Goal: Information Seeking & Learning: Learn about a topic

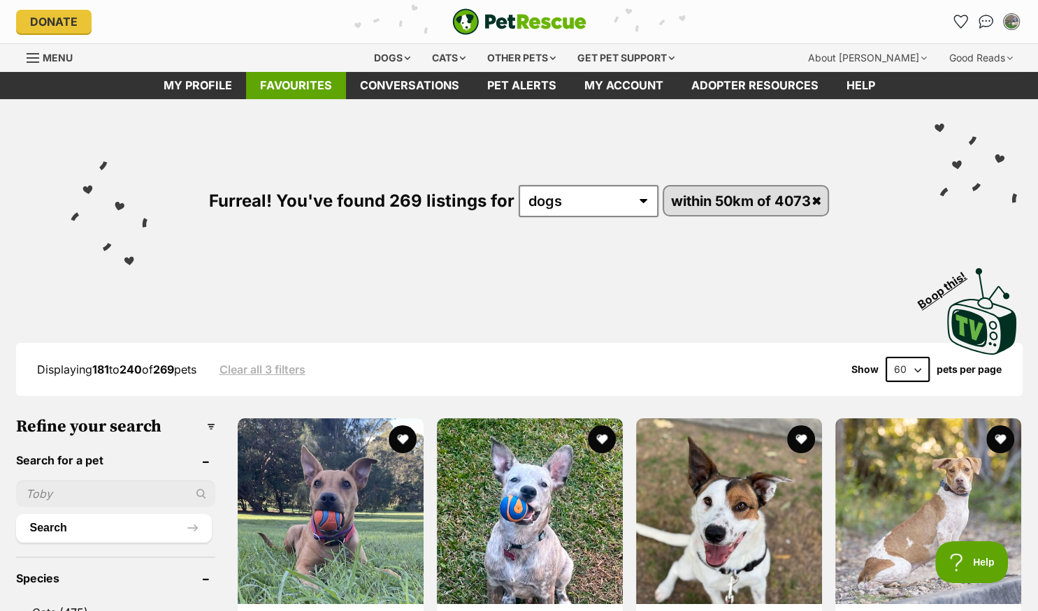
click at [300, 82] on link "Favourites" at bounding box center [296, 85] width 100 height 27
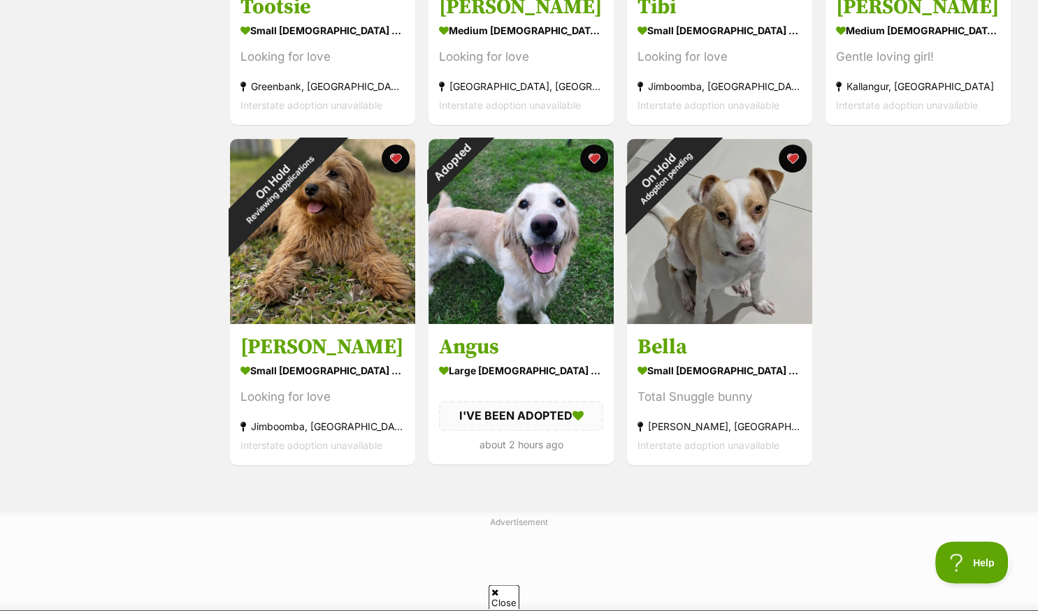
scroll to position [516, 0]
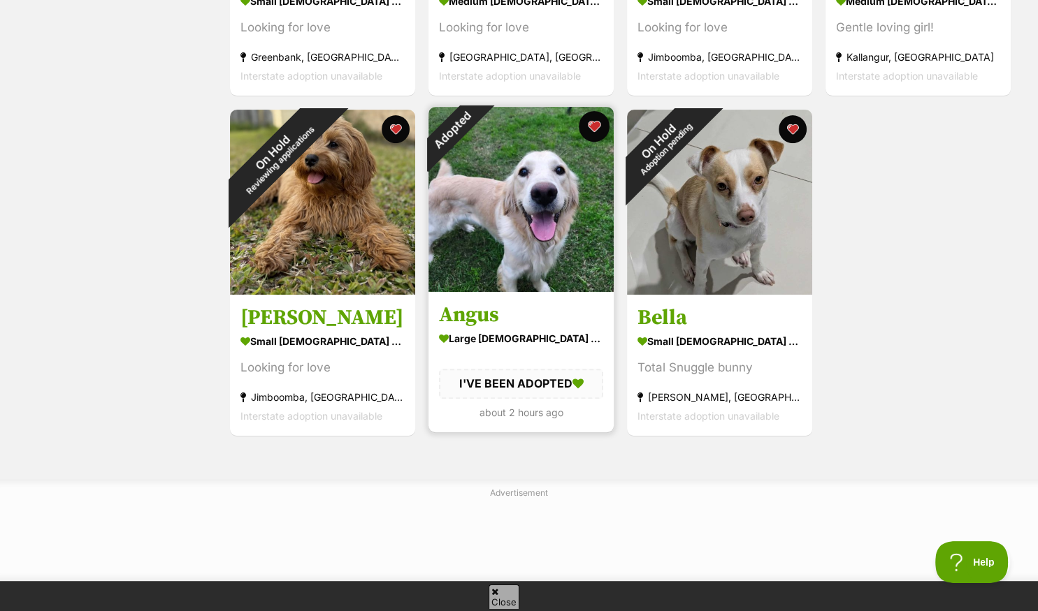
click at [594, 125] on button "favourite" at bounding box center [594, 126] width 31 height 31
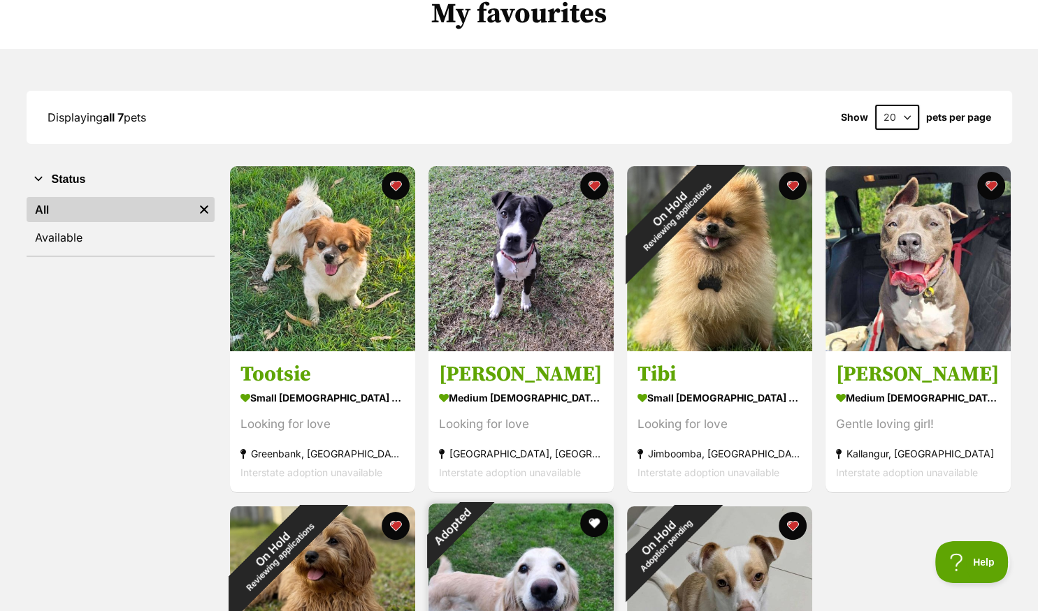
scroll to position [0, 0]
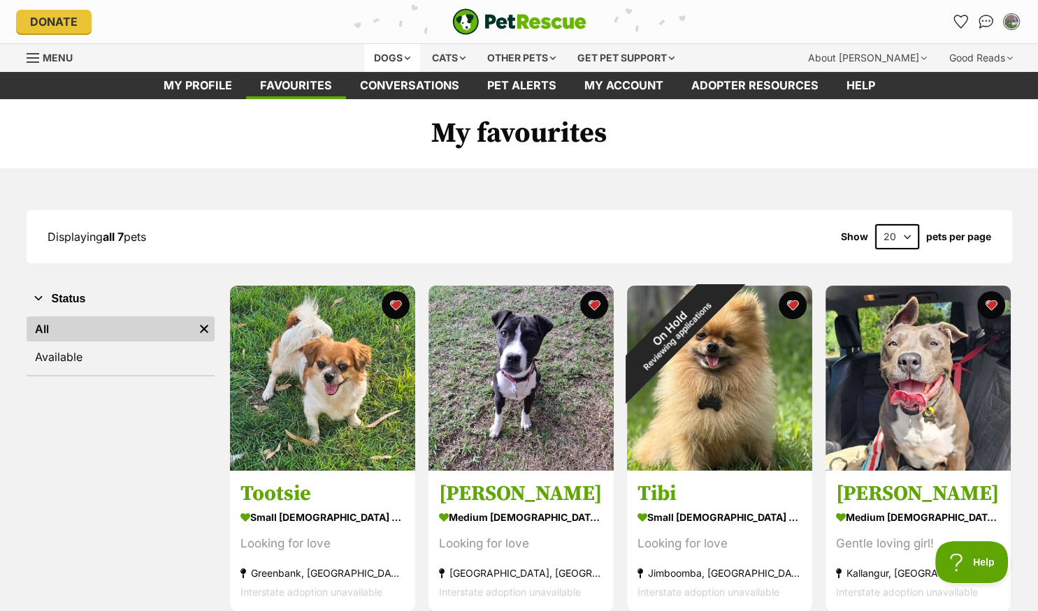
click at [387, 55] on div "Dogs" at bounding box center [392, 58] width 56 height 28
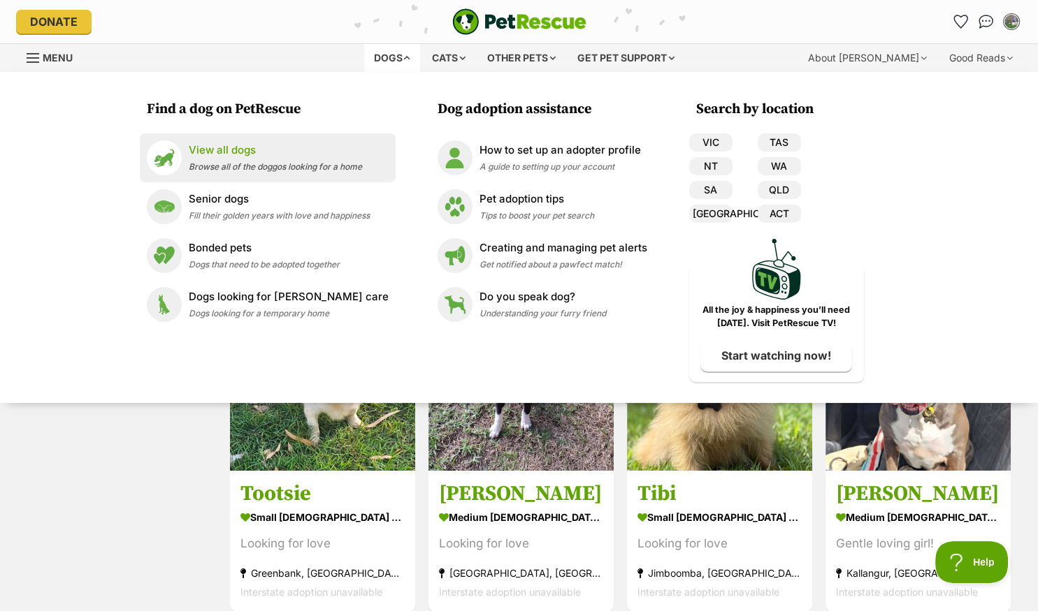
click at [270, 152] on p "View all dogs" at bounding box center [275, 151] width 173 height 16
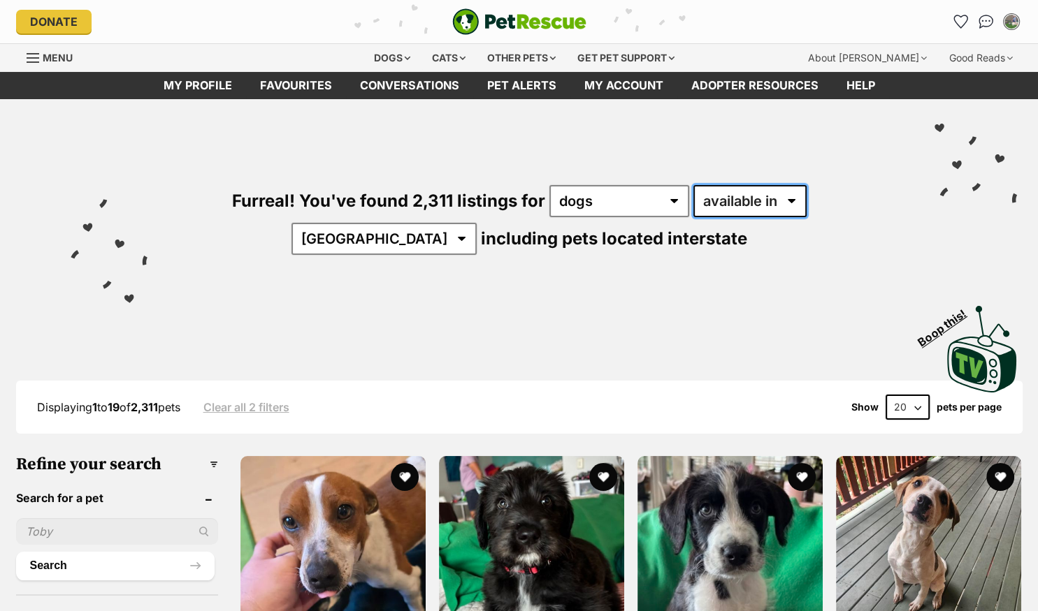
click at [693, 185] on select "available in located in" at bounding box center [749, 201] width 113 height 32
select select "disabled"
click option "located in" at bounding box center [0, 0] width 0 height 0
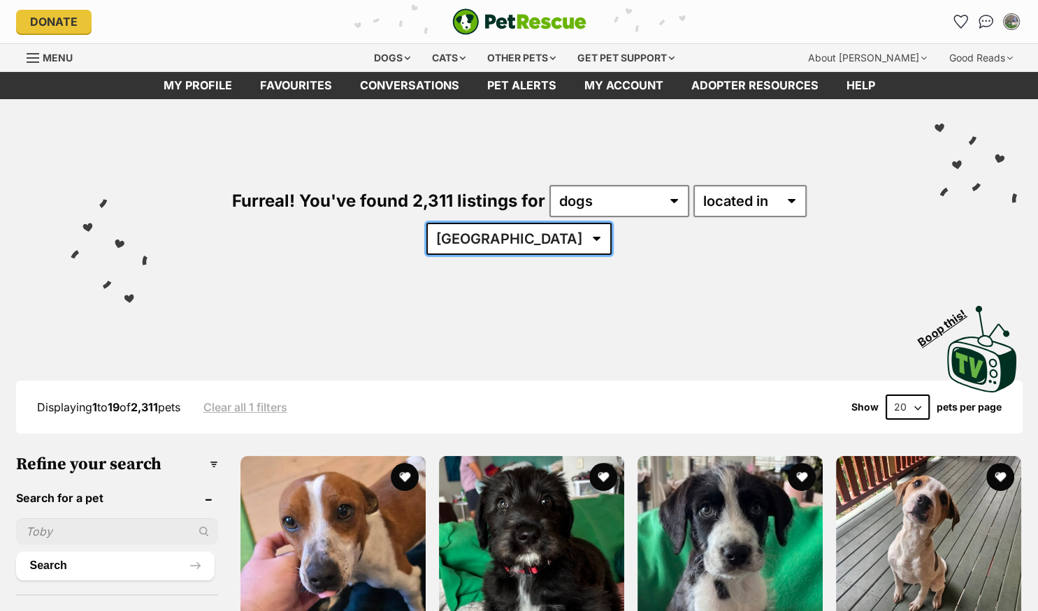
click at [426, 223] on select "Australia ACT NSW QLD SA TAS VIC WA" at bounding box center [518, 239] width 185 height 32
select select "QLD"
click option "QLD" at bounding box center [0, 0] width 0 height 0
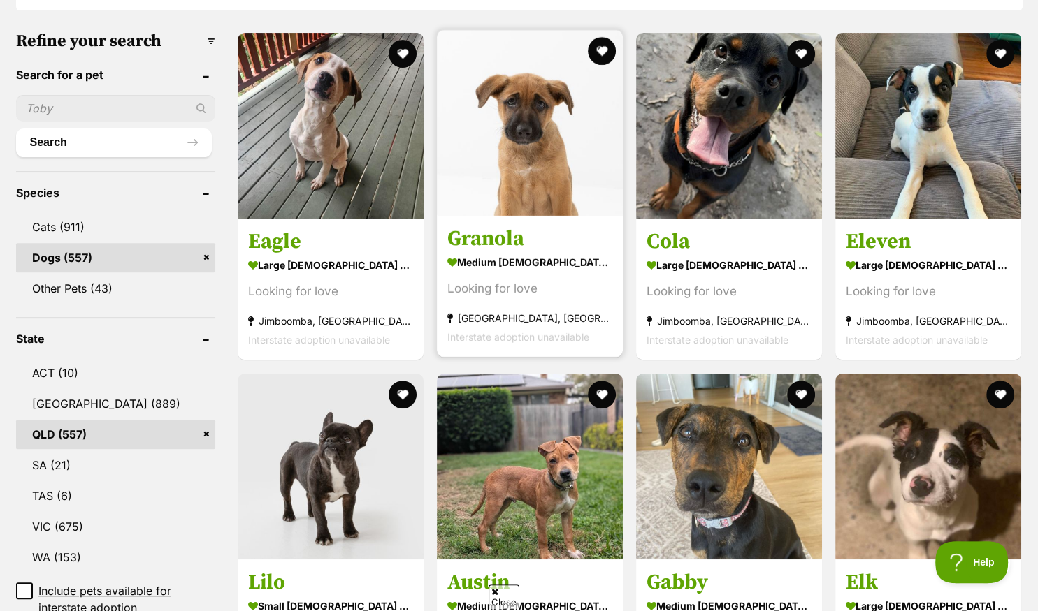
scroll to position [516, 0]
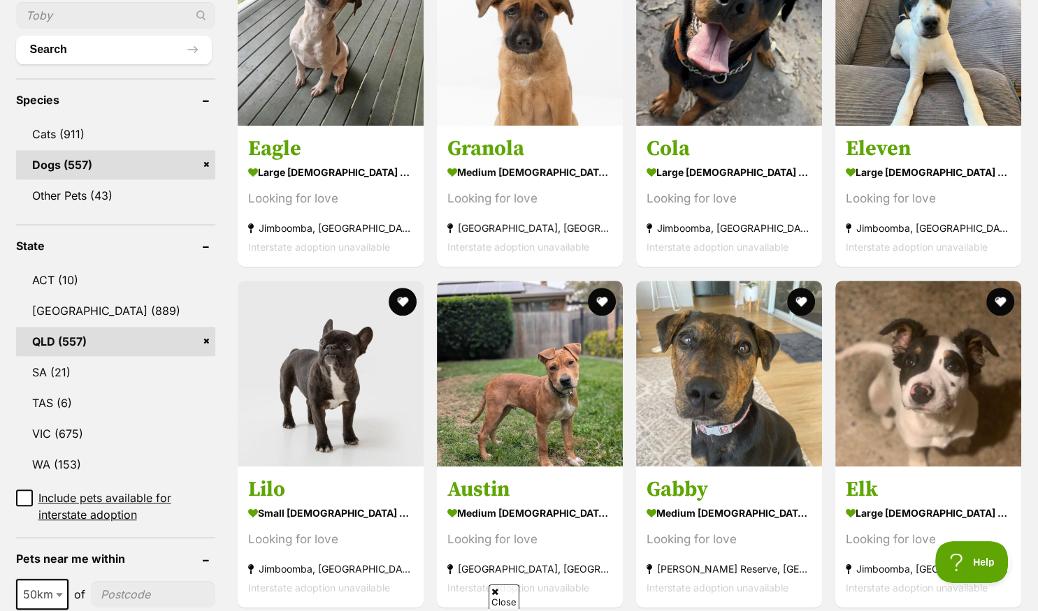
click at [113, 581] on input"] "postcode" at bounding box center [153, 594] width 124 height 27
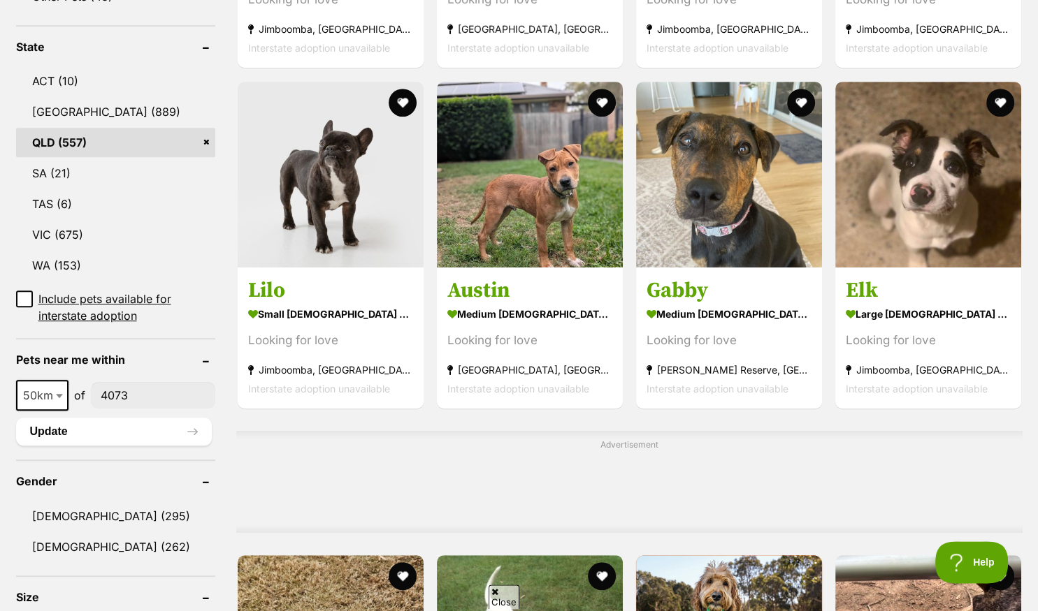
scroll to position [738, 0]
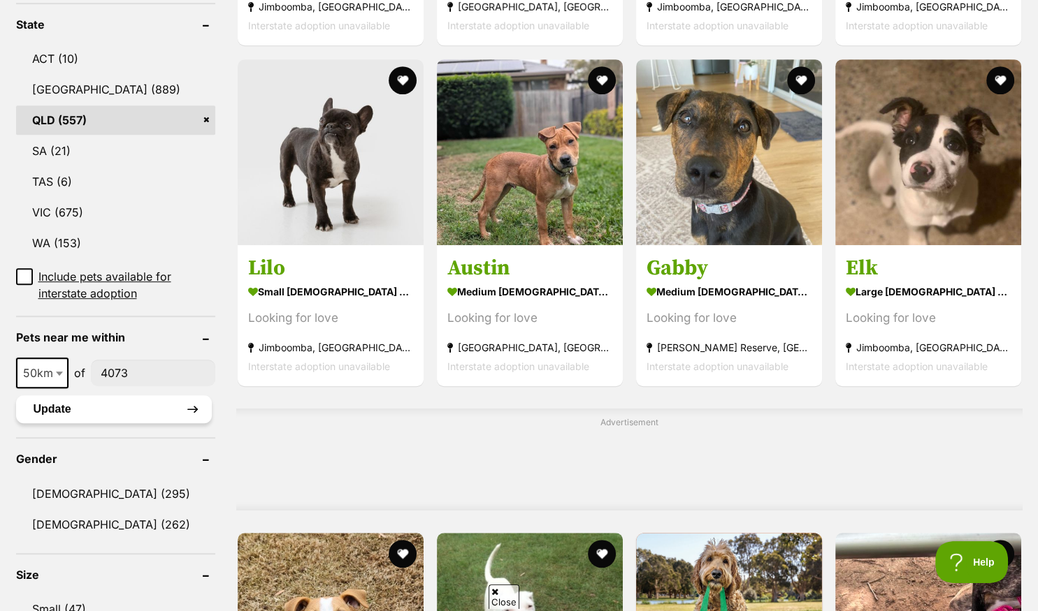
type input"] "4073"
click at [106, 395] on button "Update" at bounding box center [114, 409] width 196 height 28
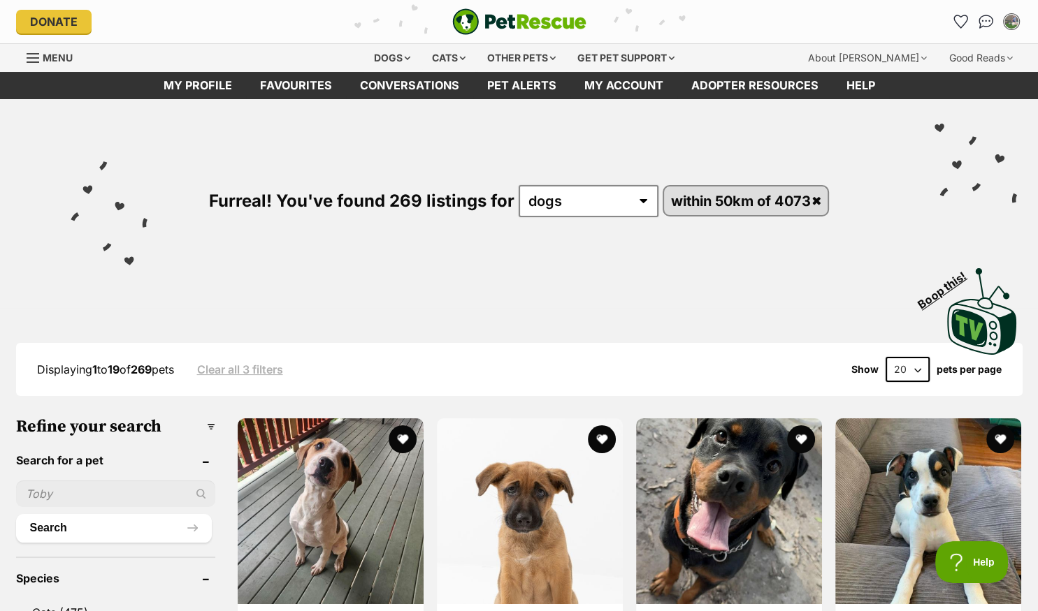
click at [885, 357] on select "20 40 60" at bounding box center [907, 369] width 44 height 25
select select "60"
click option "60" at bounding box center [0, 0] width 0 height 0
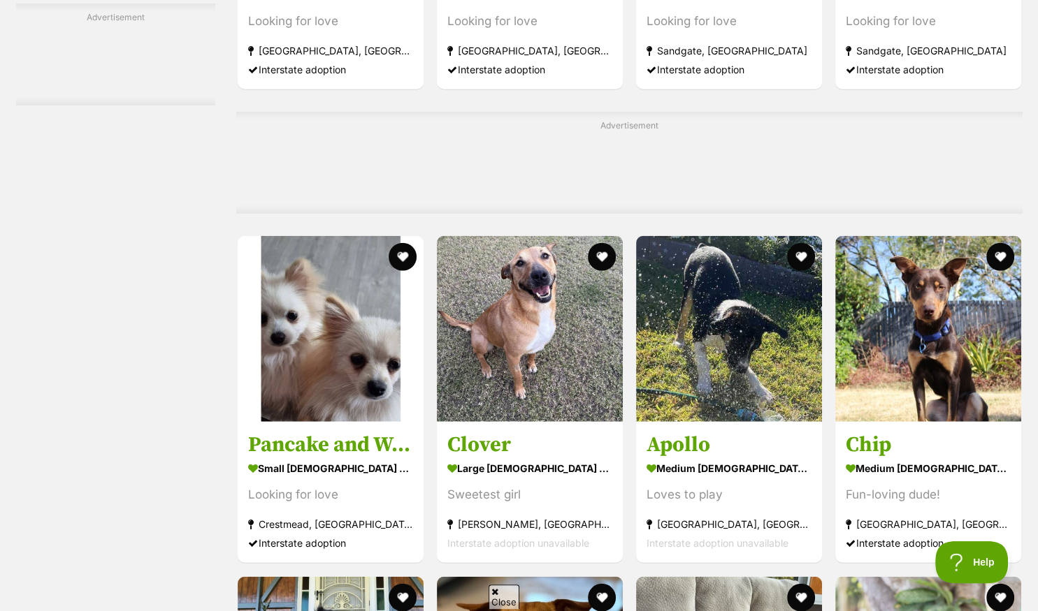
scroll to position [3615, 0]
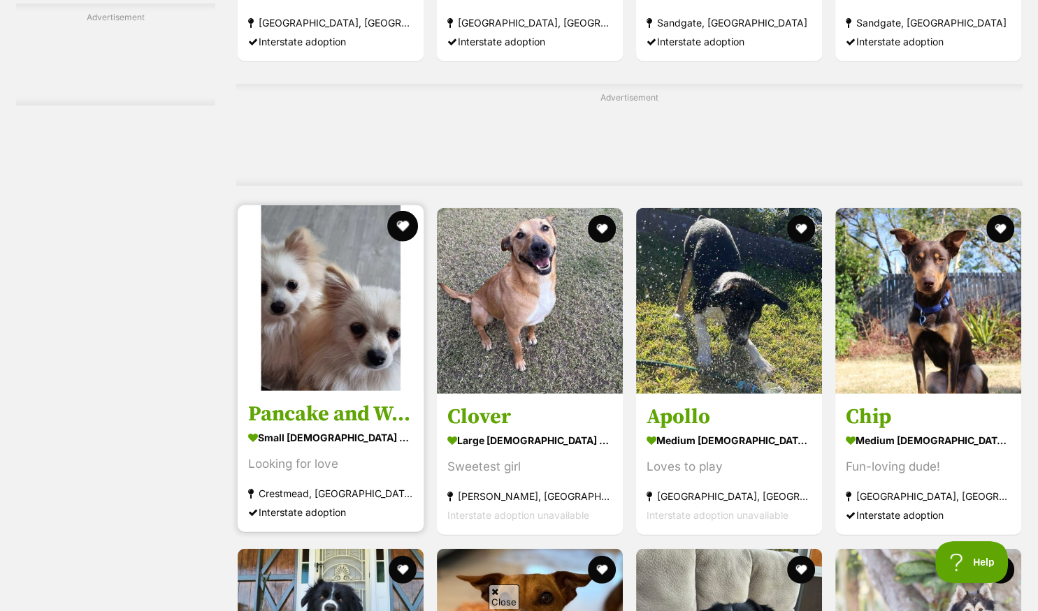
click at [399, 225] on button "favourite" at bounding box center [402, 226] width 31 height 31
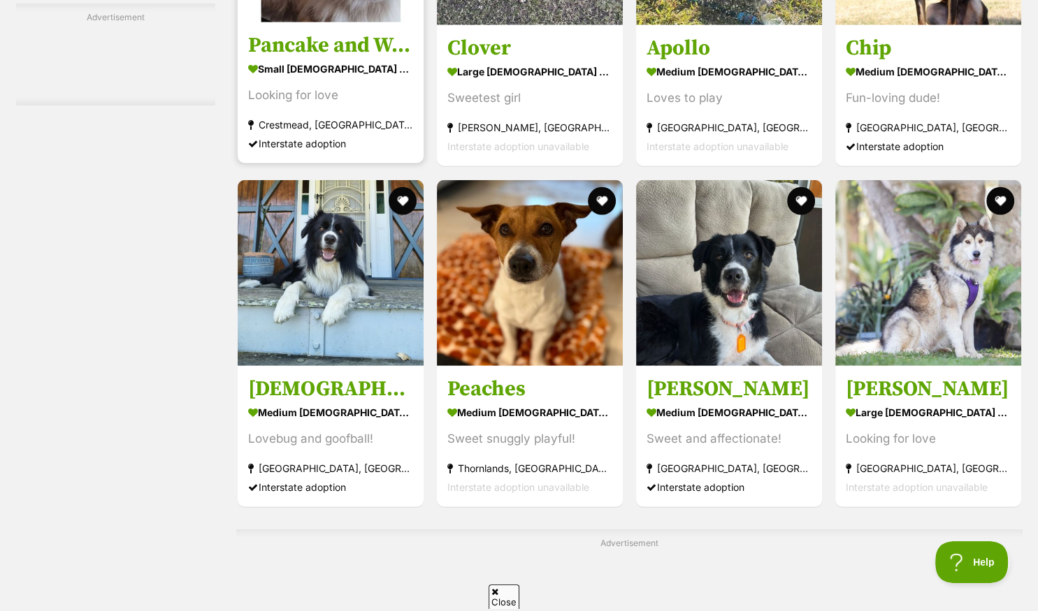
scroll to position [3763, 0]
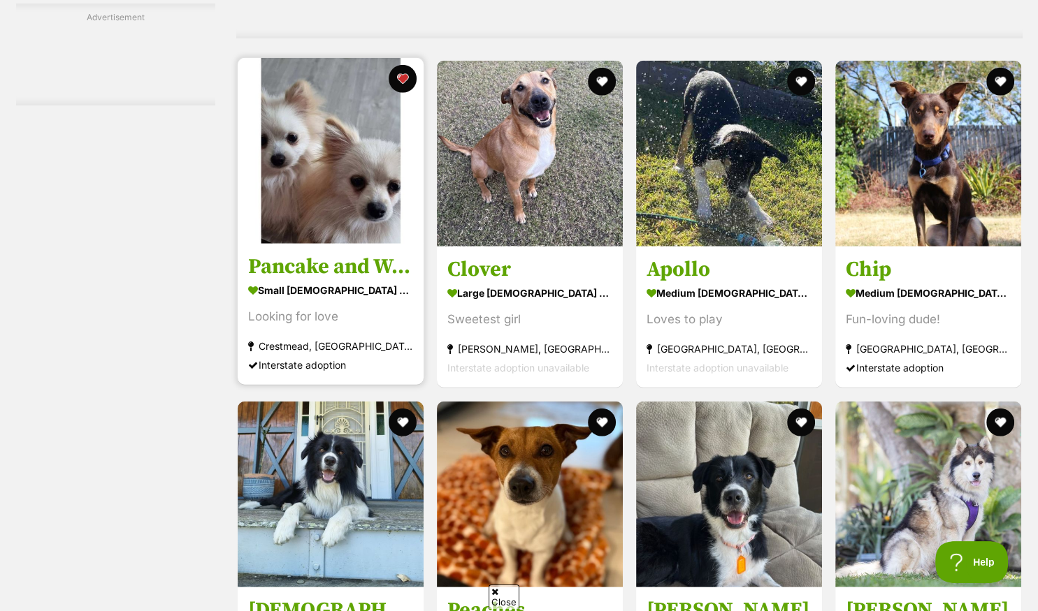
click at [300, 205] on img at bounding box center [331, 151] width 186 height 186
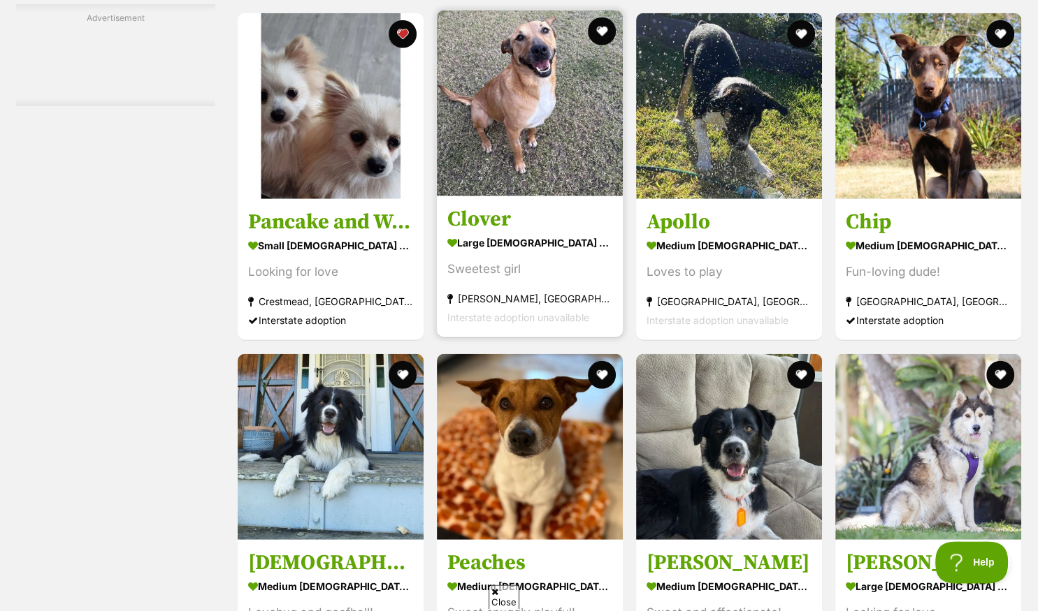
scroll to position [3910, 0]
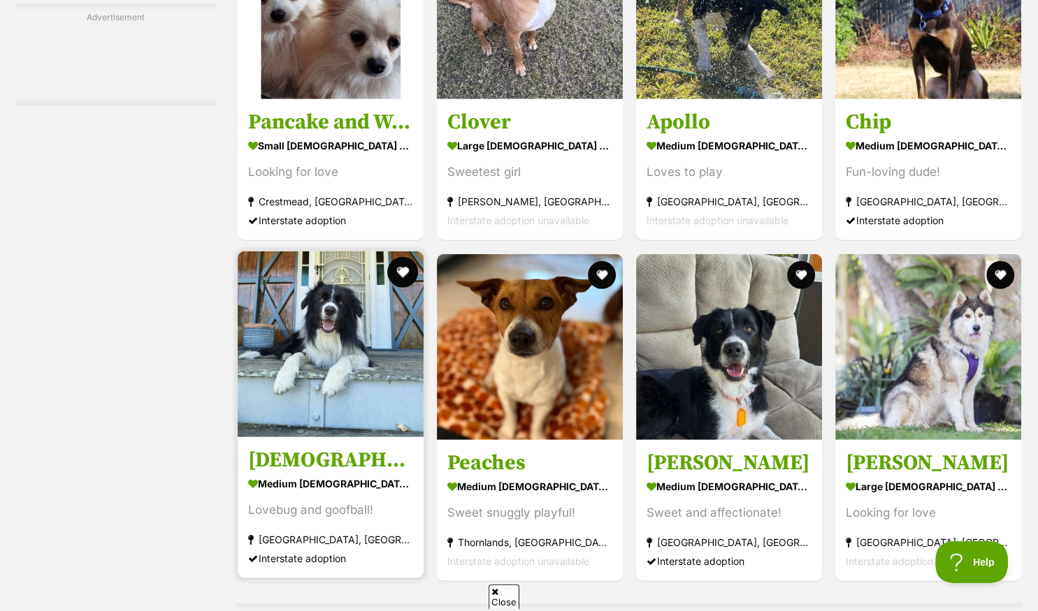
click at [402, 273] on button "favourite" at bounding box center [402, 272] width 31 height 31
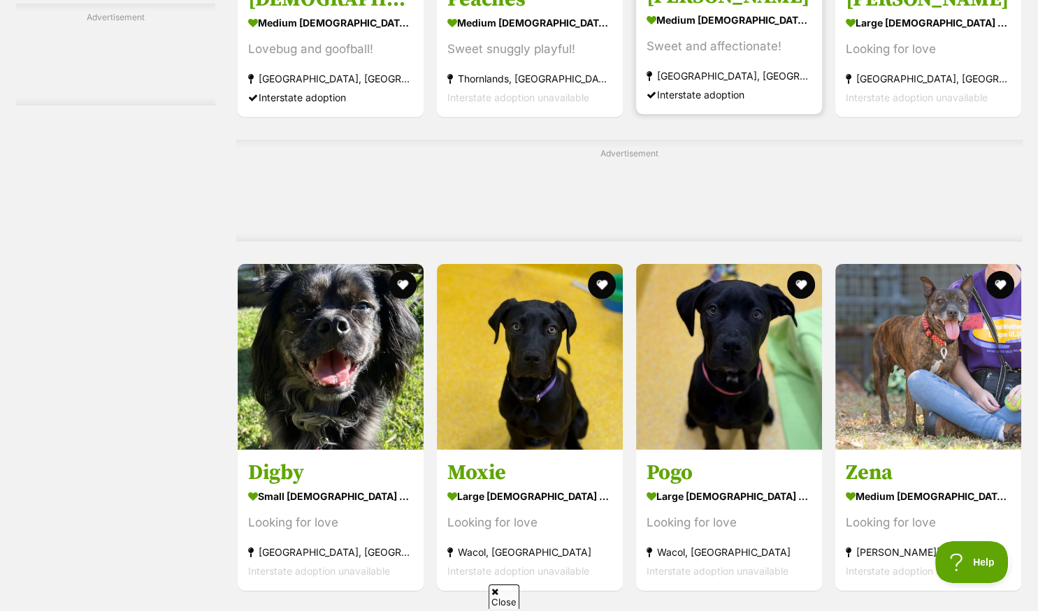
scroll to position [4427, 0]
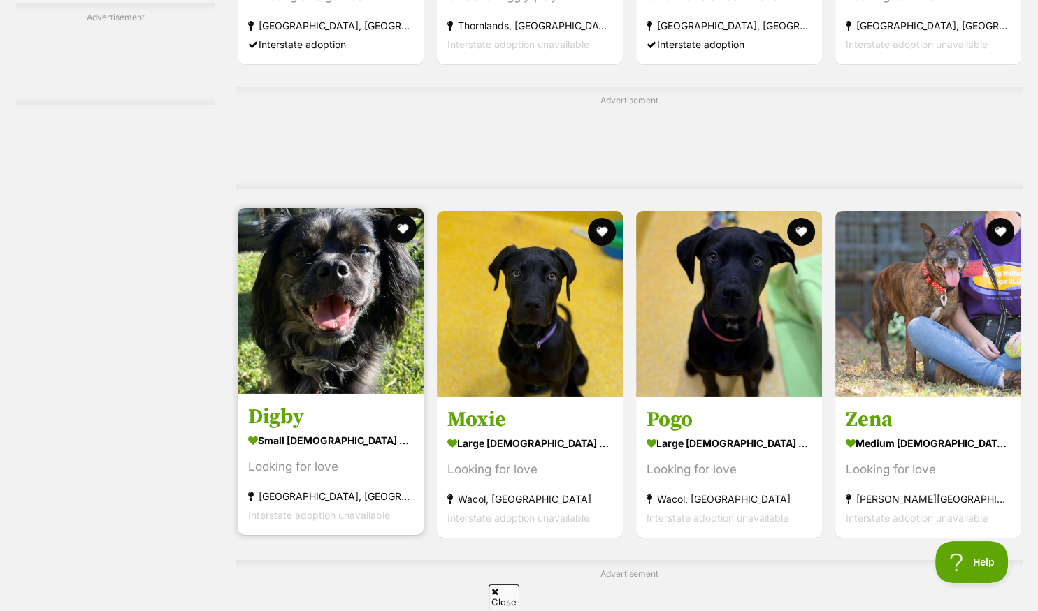
click at [330, 370] on img at bounding box center [331, 301] width 186 height 186
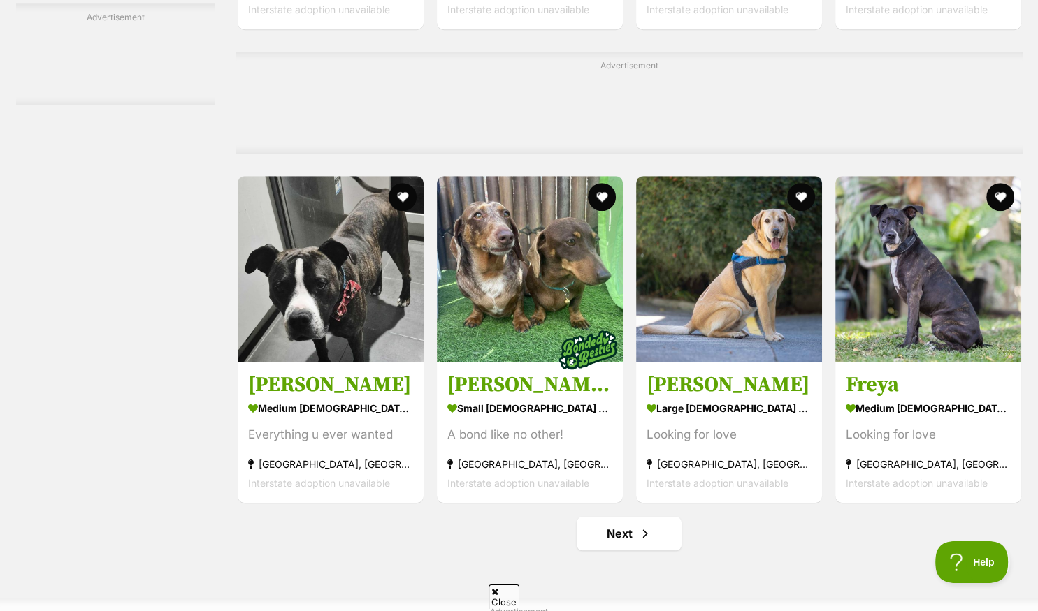
scroll to position [6272, 0]
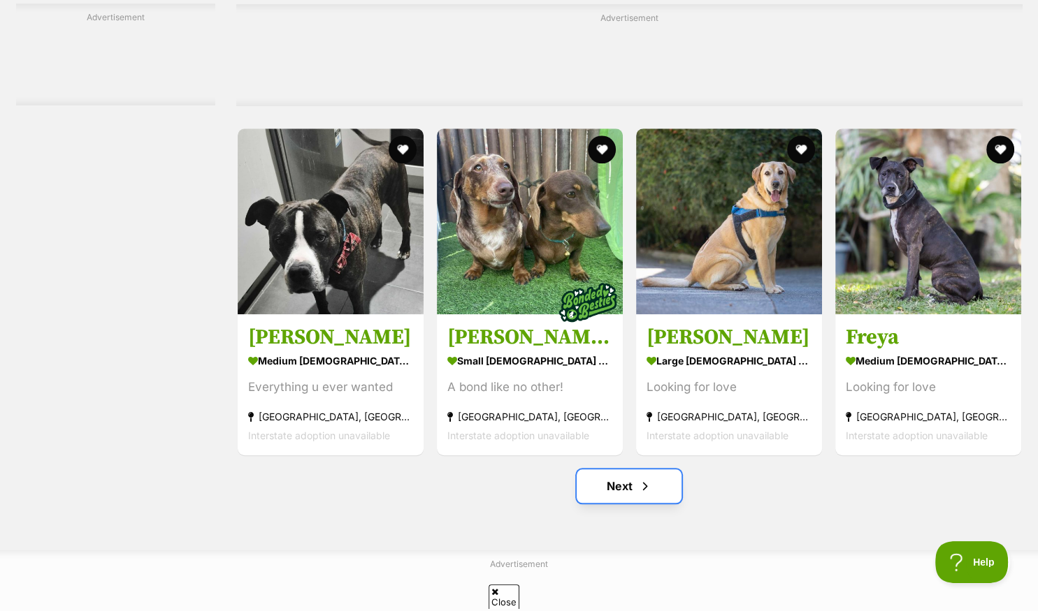
click at [623, 493] on link "Next" at bounding box center [628, 487] width 105 height 34
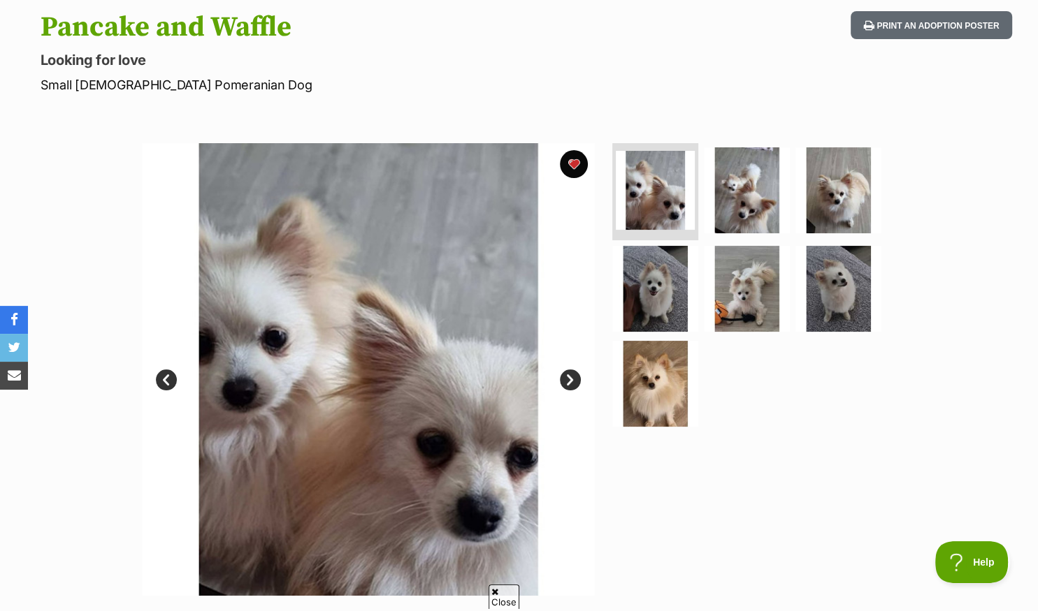
click at [569, 379] on link "Next" at bounding box center [570, 380] width 21 height 21
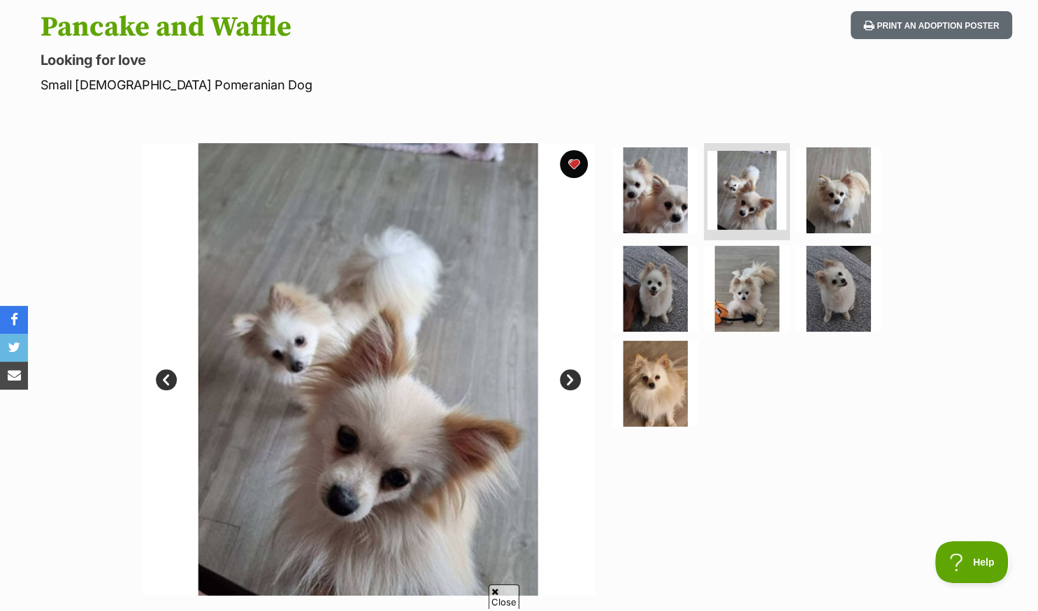
click at [569, 379] on link "Next" at bounding box center [570, 380] width 21 height 21
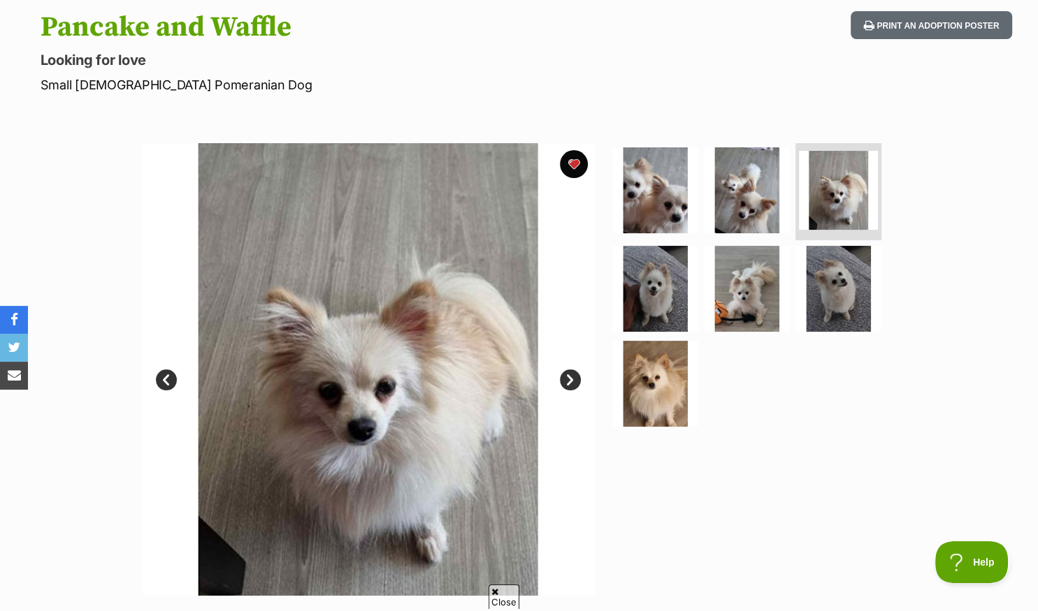
click at [569, 379] on link "Next" at bounding box center [570, 380] width 21 height 21
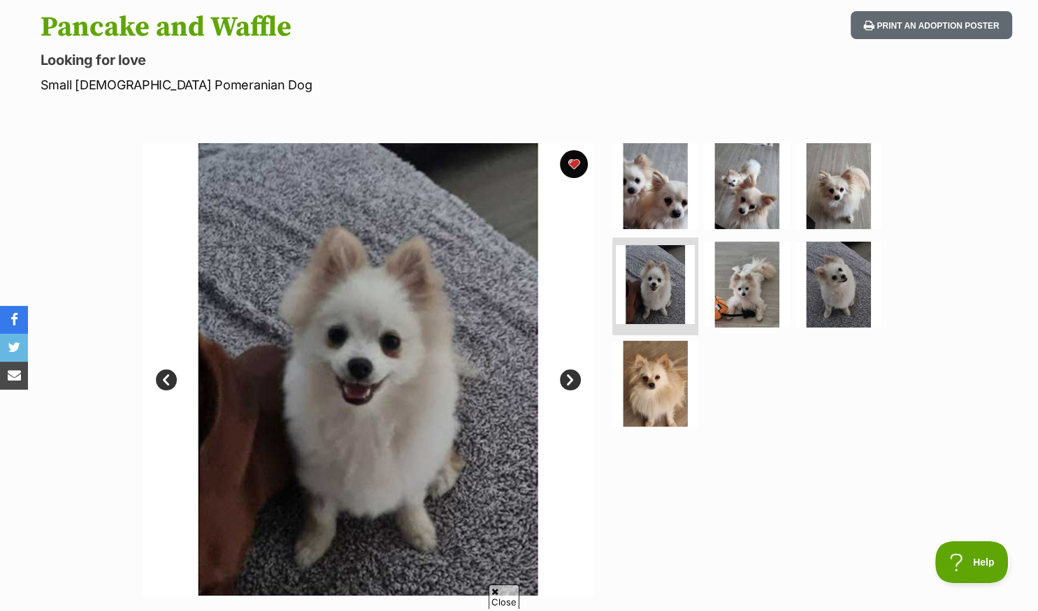
click at [569, 379] on link "Next" at bounding box center [570, 380] width 21 height 21
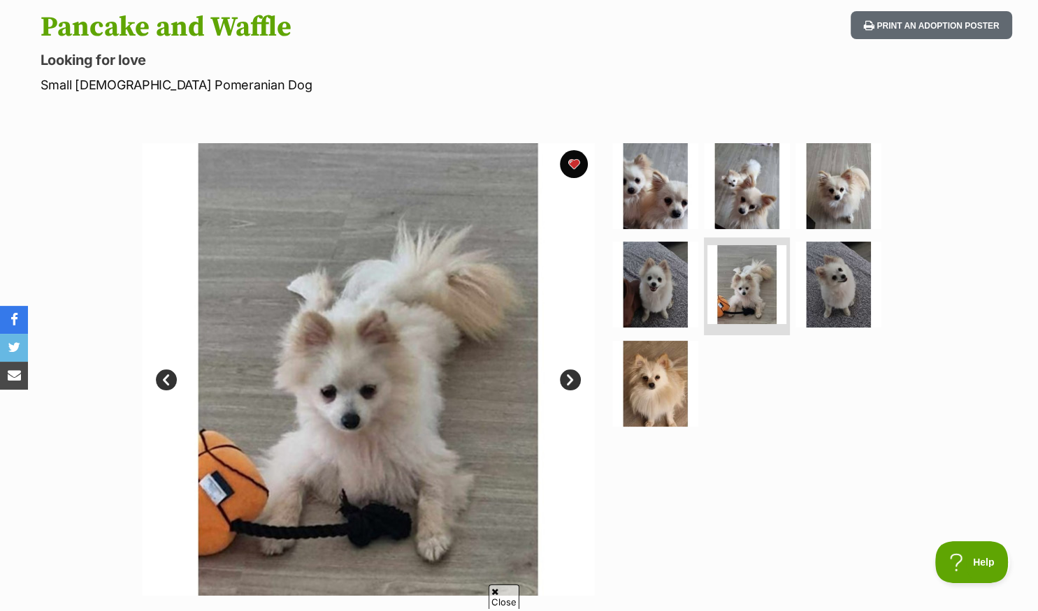
click at [569, 379] on link "Next" at bounding box center [570, 380] width 21 height 21
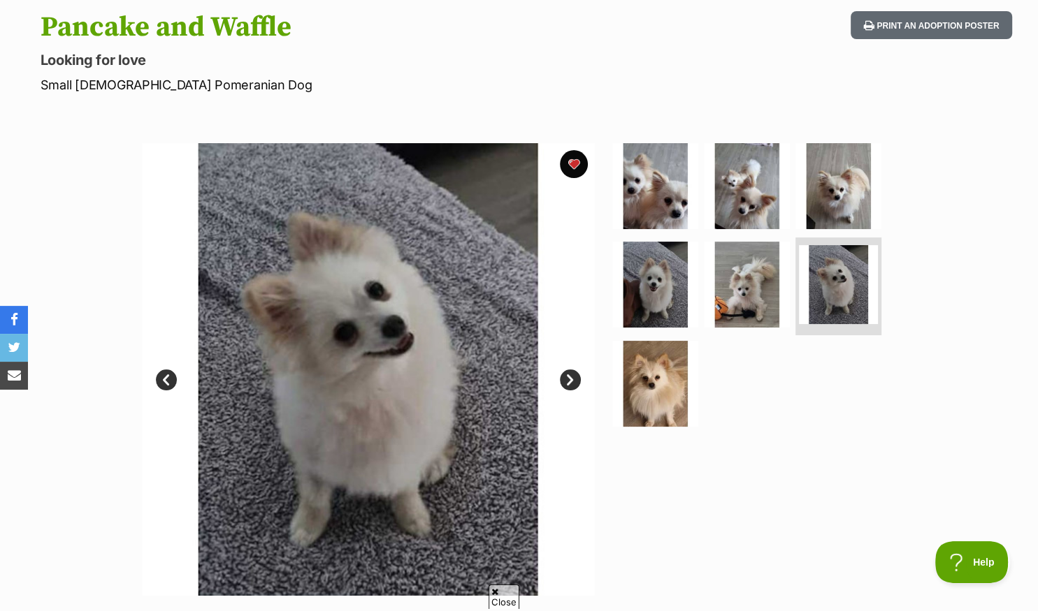
click at [569, 379] on link "Next" at bounding box center [570, 380] width 21 height 21
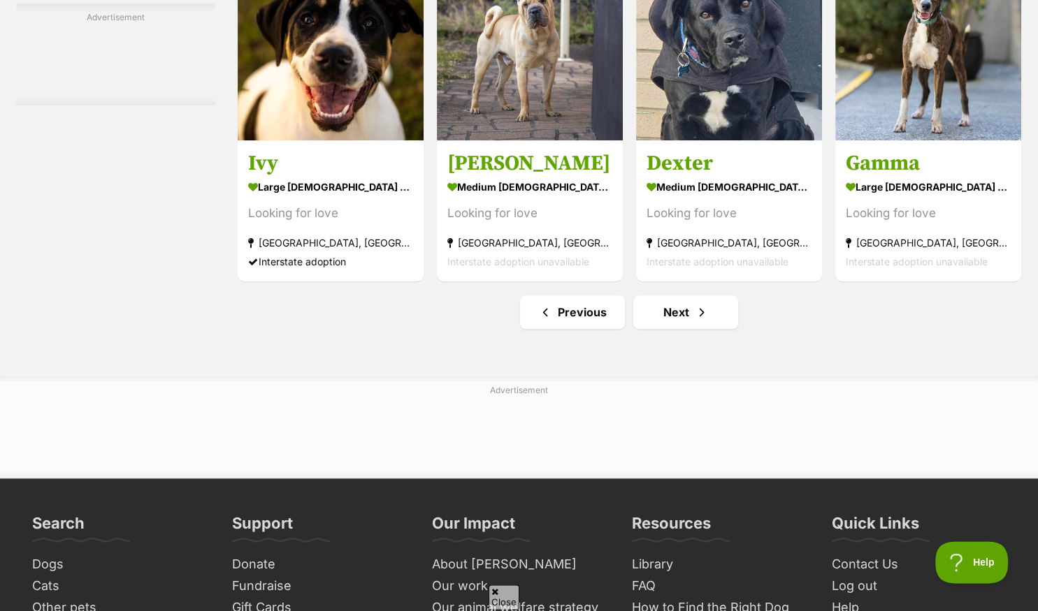
scroll to position [6492, 0]
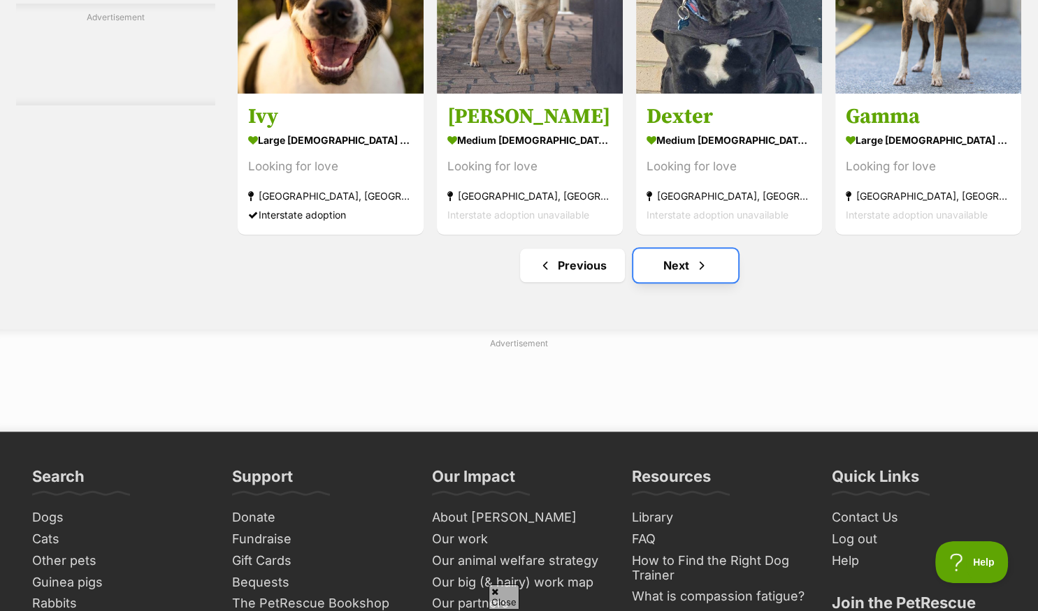
click at [668, 275] on link "Next" at bounding box center [685, 266] width 105 height 34
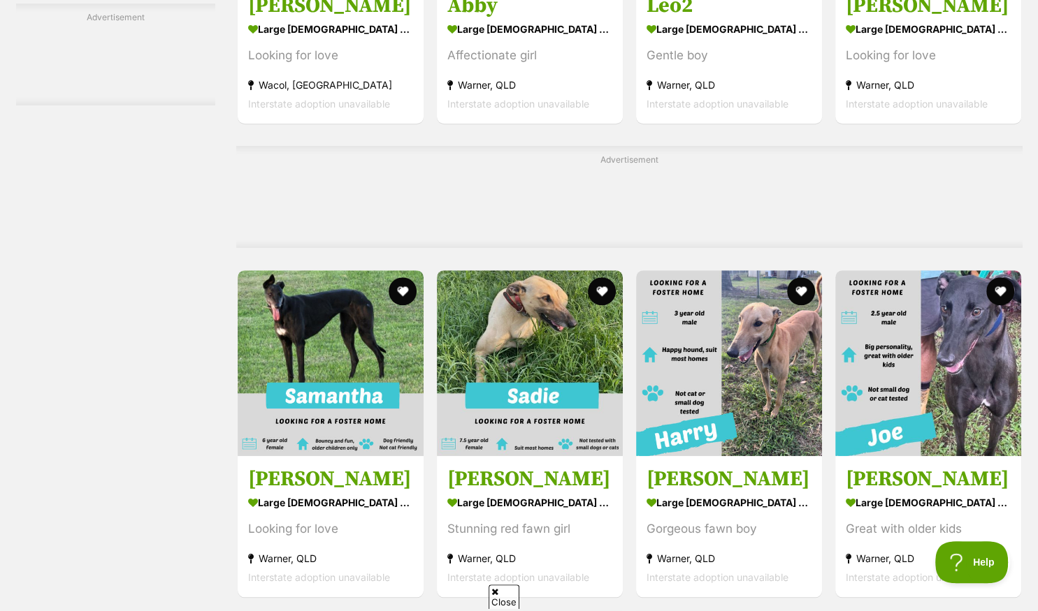
scroll to position [6345, 0]
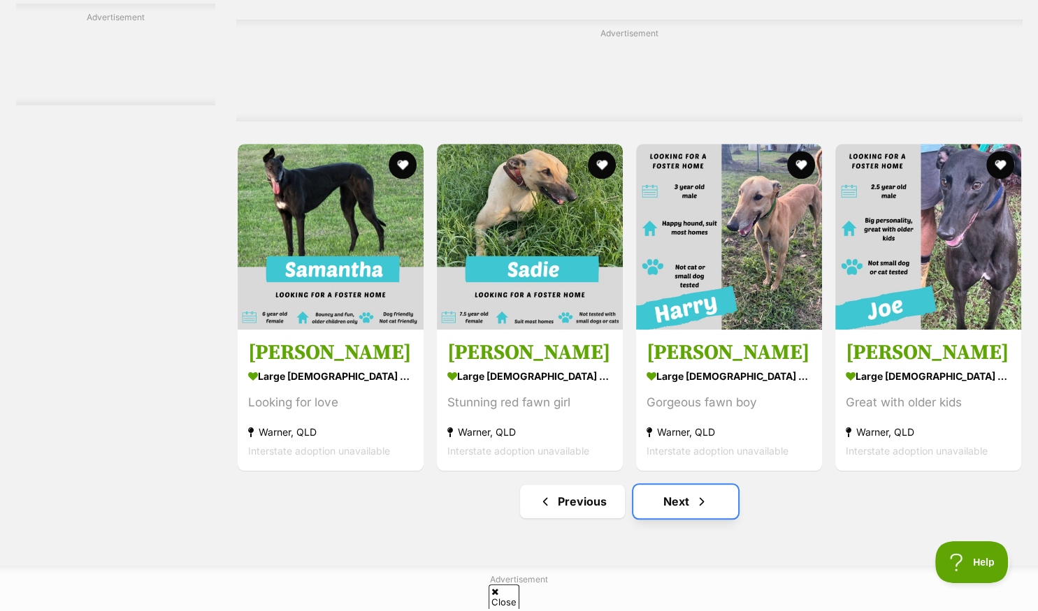
click at [689, 510] on link "Next" at bounding box center [685, 502] width 105 height 34
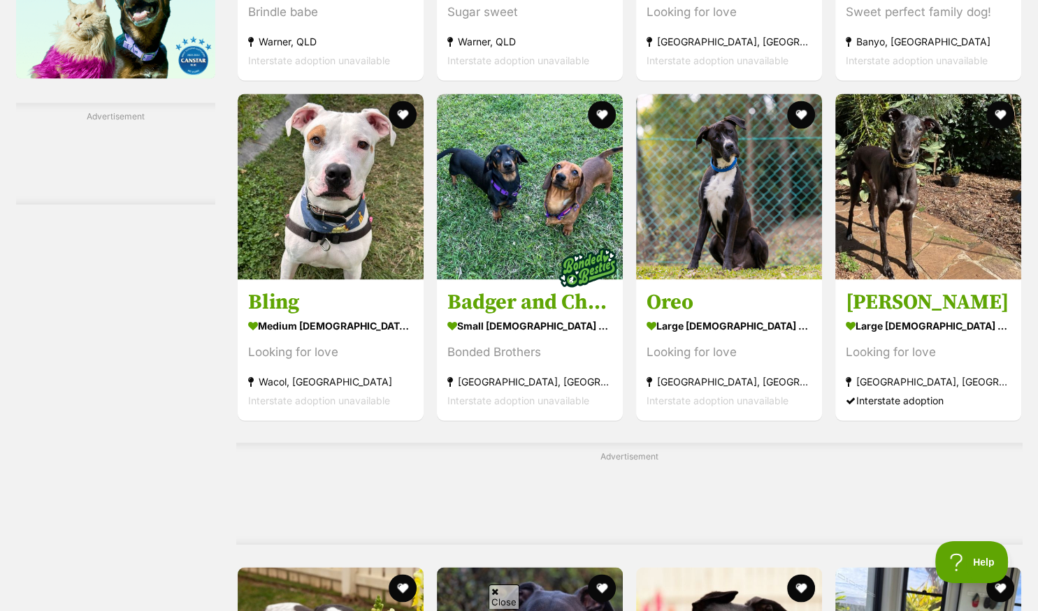
scroll to position [1696, 0]
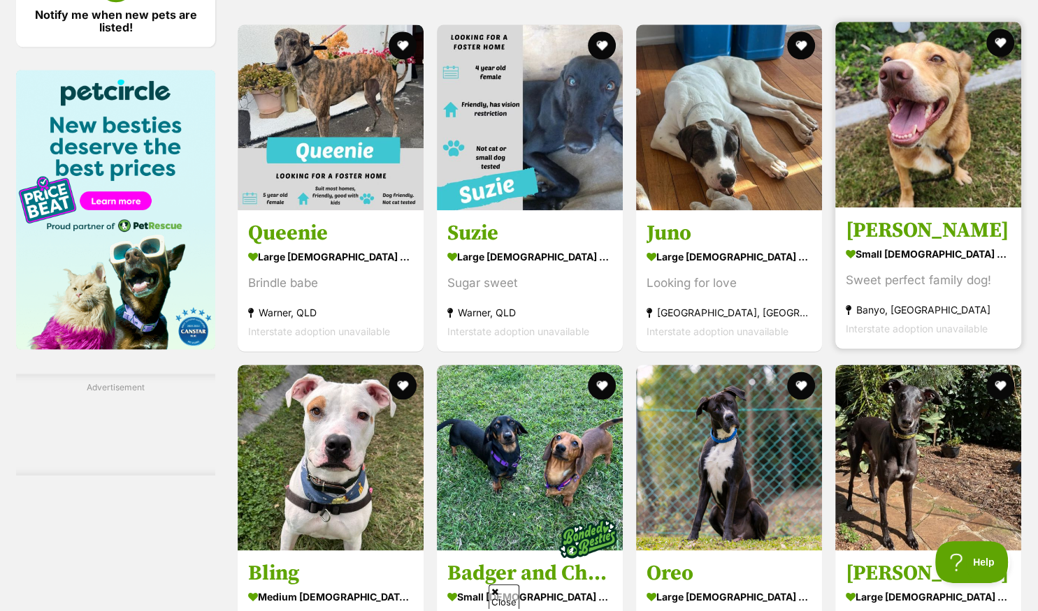
click at [909, 183] on img at bounding box center [928, 115] width 186 height 186
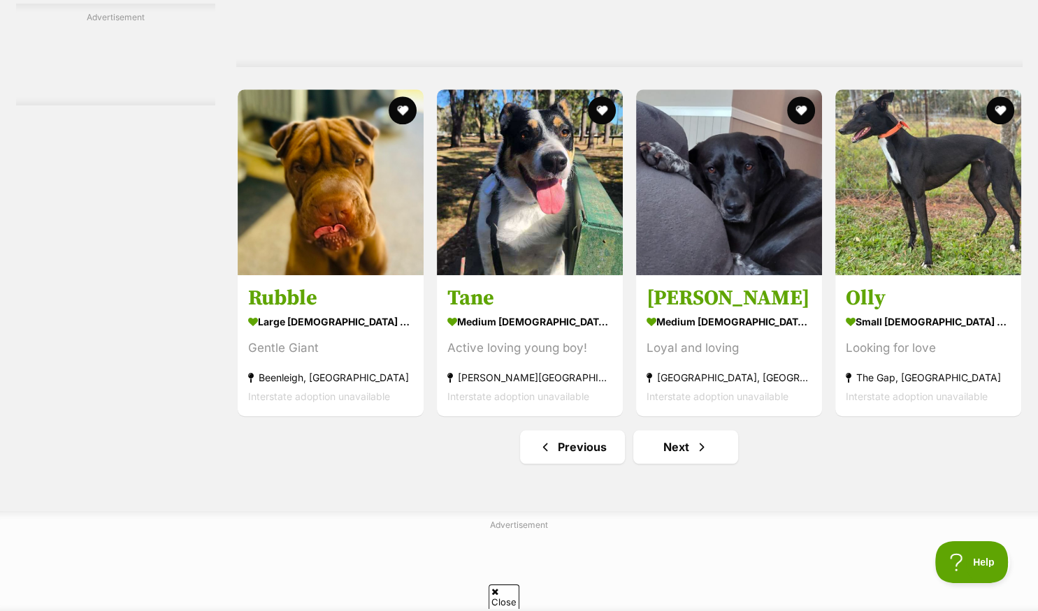
scroll to position [6345, 0]
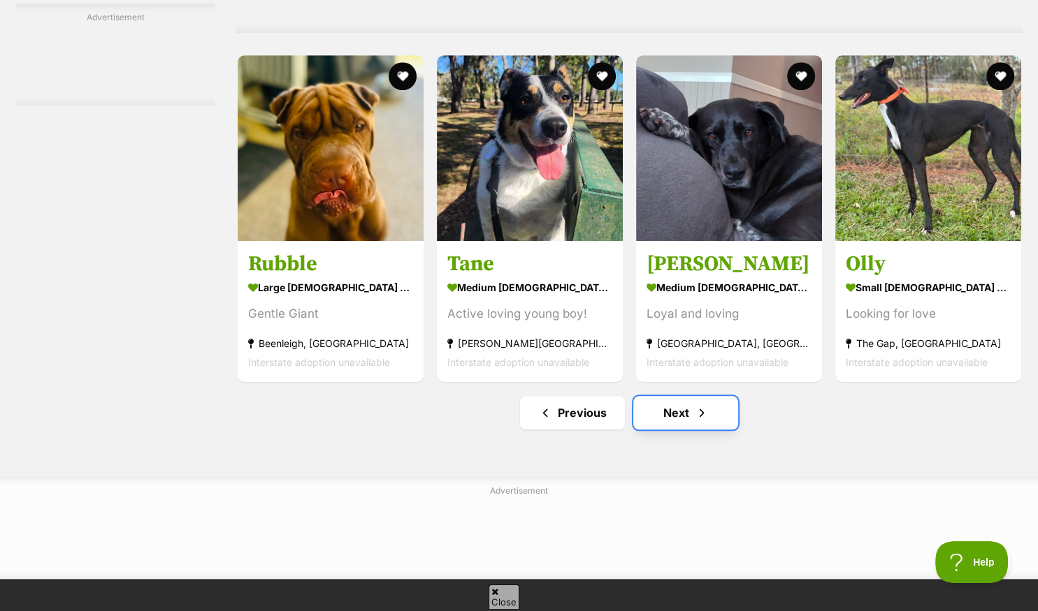
click at [678, 424] on link "Next" at bounding box center [685, 413] width 105 height 34
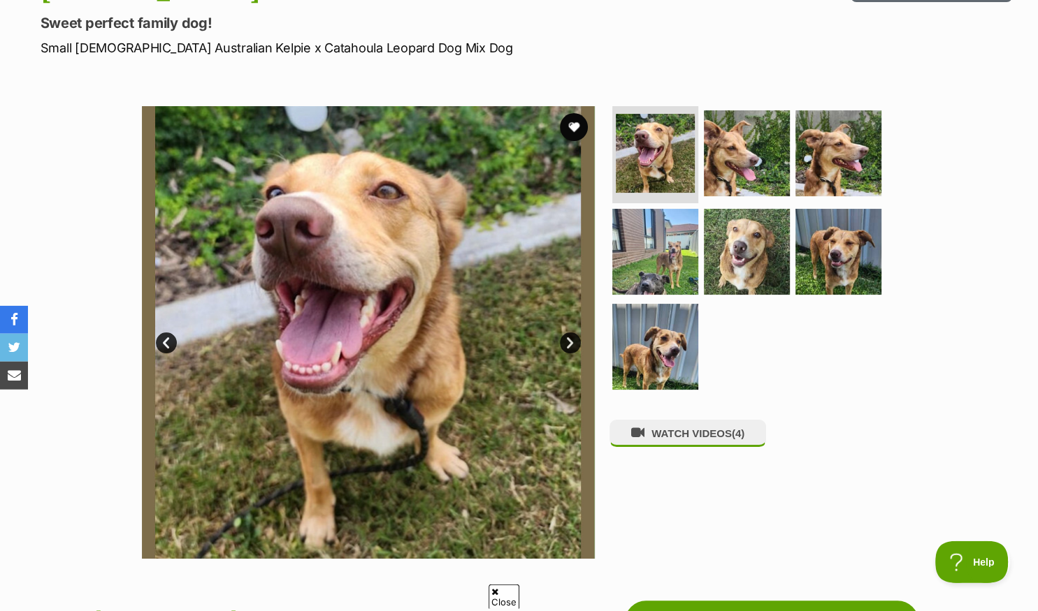
scroll to position [221, 0]
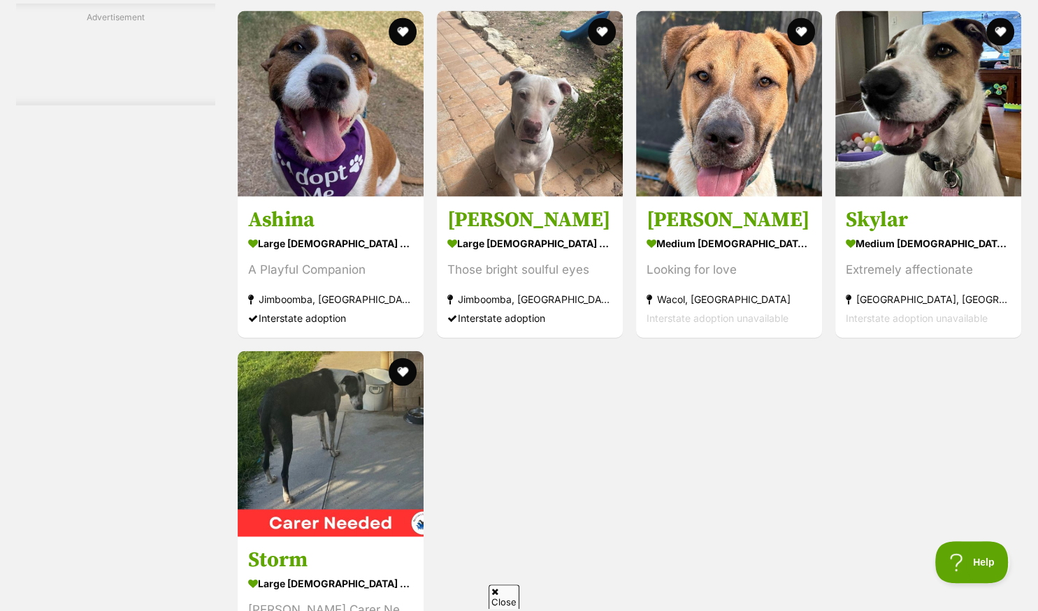
scroll to position [3099, 0]
